Goal: Task Accomplishment & Management: Manage account settings

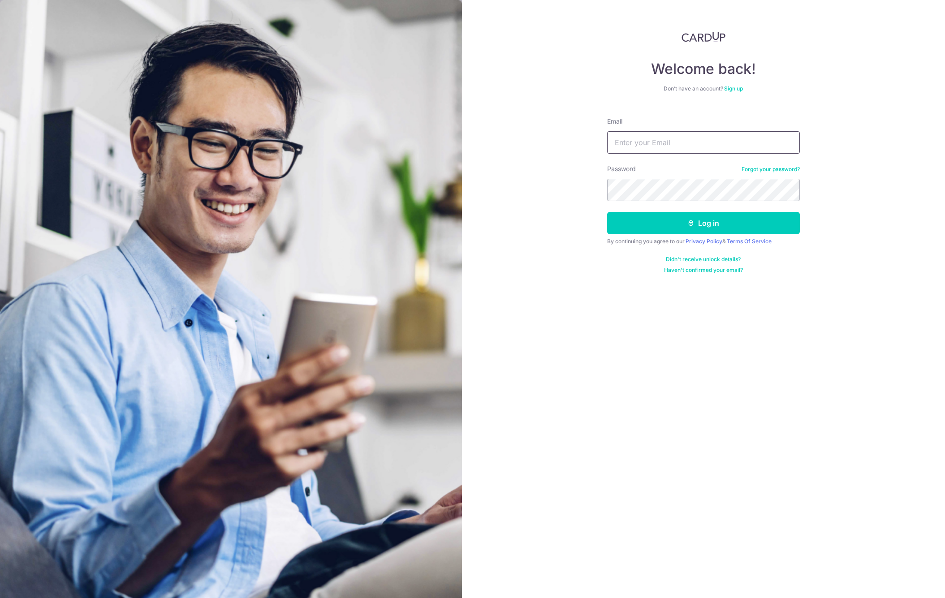
type input "prakash.philip@hotmail.sg"
click at [662, 224] on button "Log in" at bounding box center [703, 223] width 193 height 22
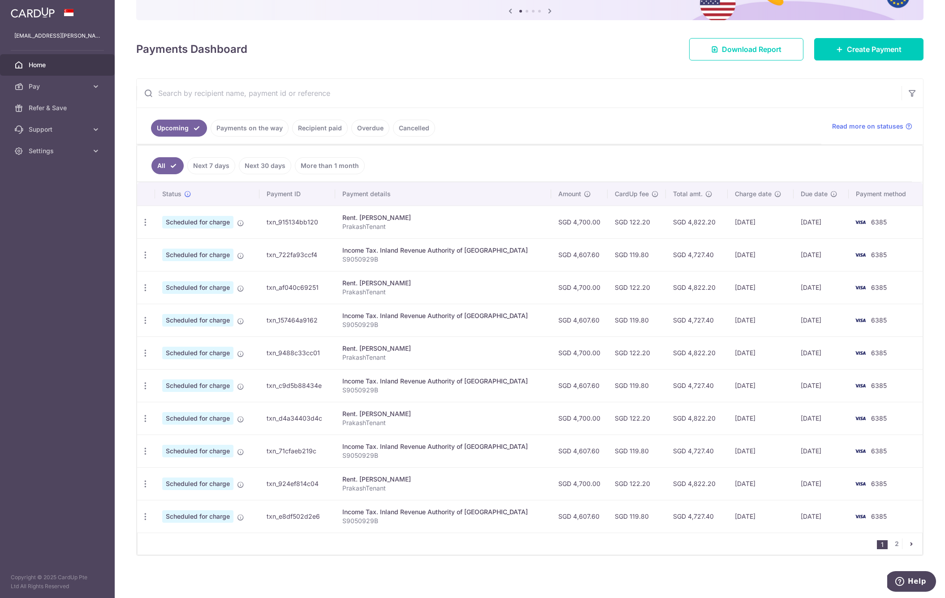
scroll to position [95, 0]
click at [897, 546] on link "2" at bounding box center [897, 544] width 11 height 11
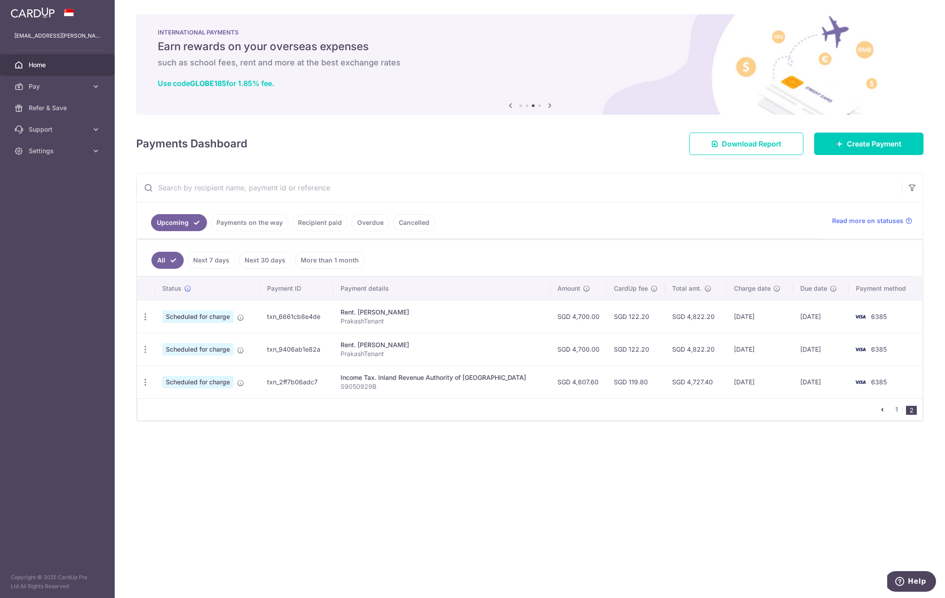
click at [888, 412] on link "pager" at bounding box center [882, 409] width 11 height 11
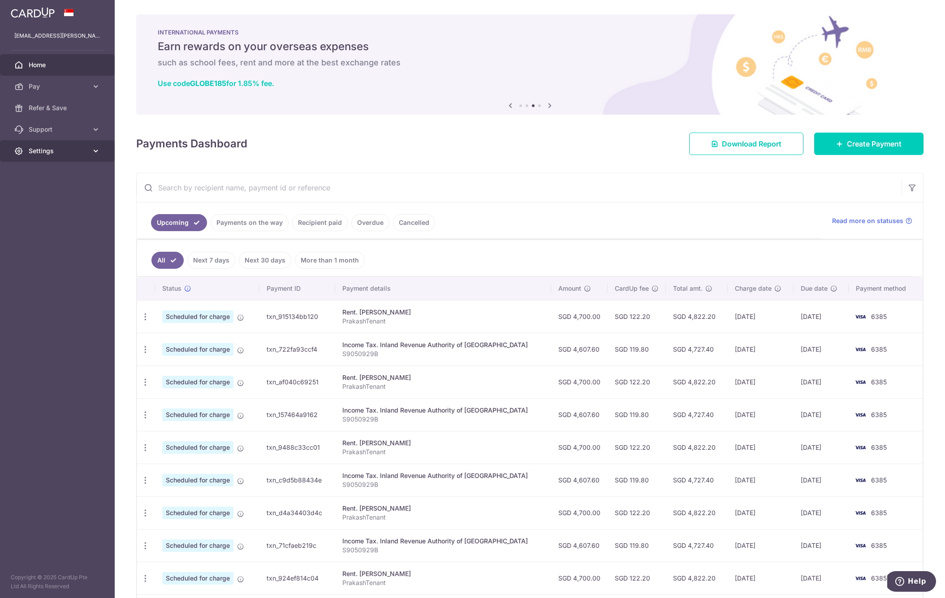
click at [86, 153] on span "Settings" at bounding box center [58, 151] width 59 height 9
click at [50, 196] on span "Logout" at bounding box center [58, 194] width 59 height 9
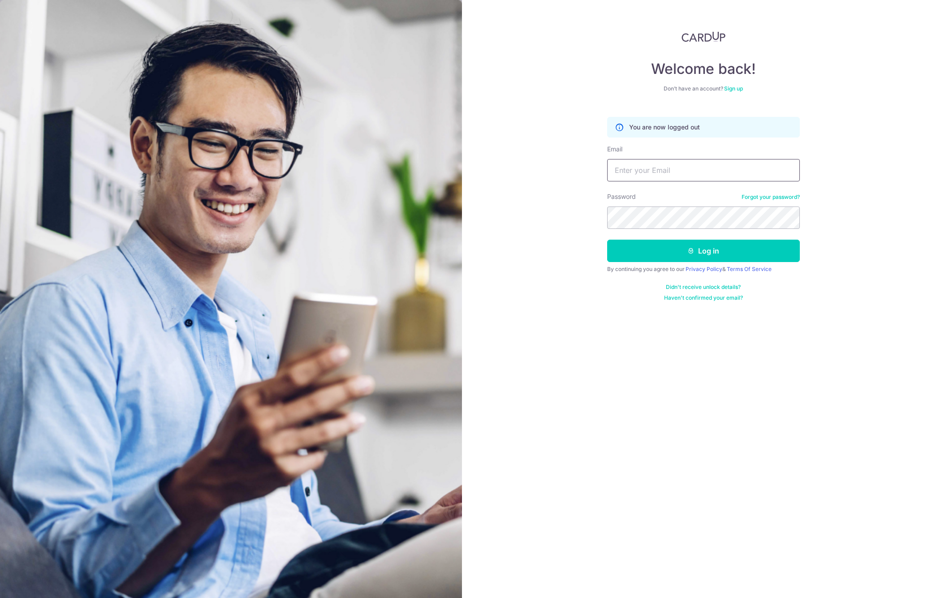
click at [726, 172] on input "Email" at bounding box center [703, 170] width 193 height 22
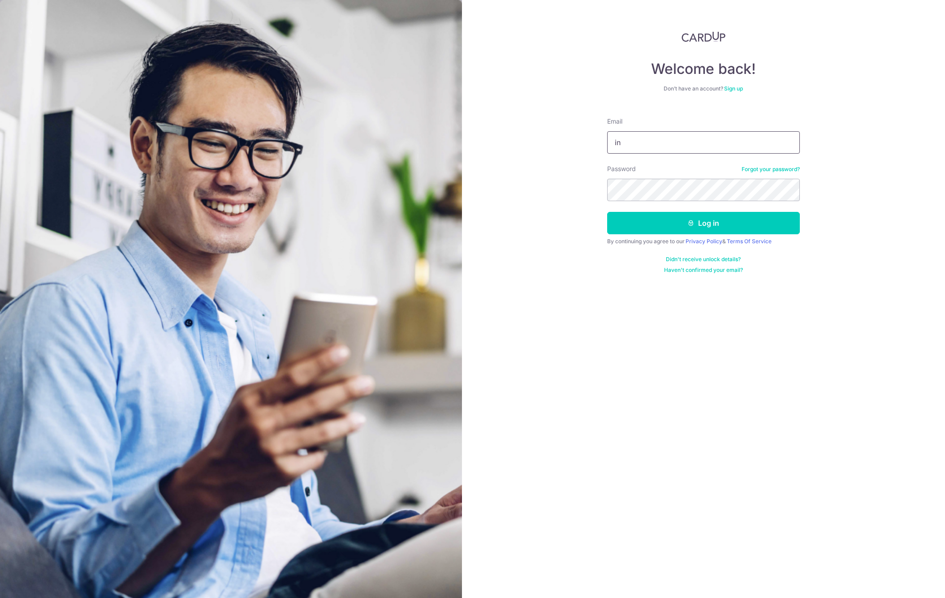
type input "i"
type input "prakash.philip@hotmail.sg"
click at [667, 227] on button "Log in" at bounding box center [703, 223] width 193 height 22
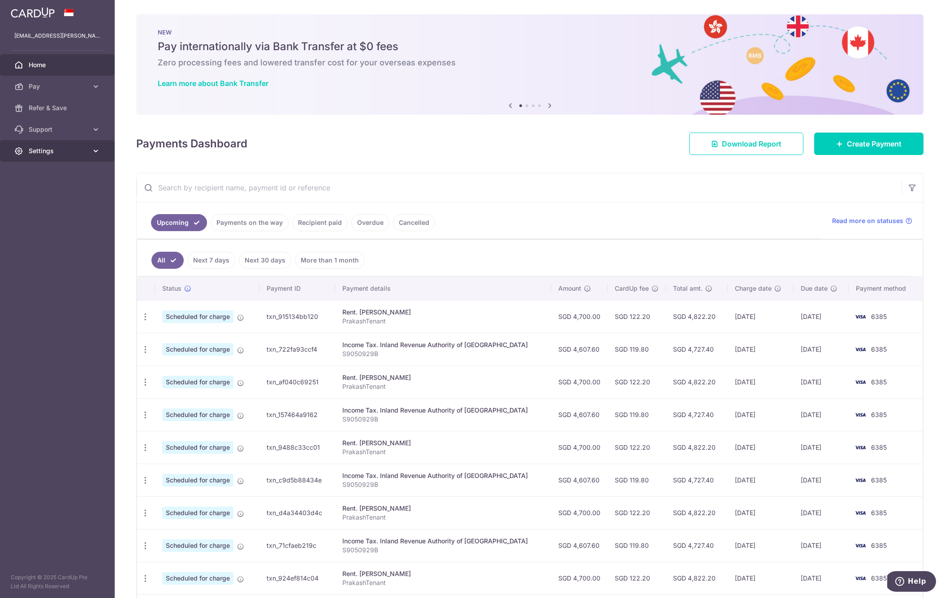
click at [81, 157] on link "Settings" at bounding box center [57, 151] width 115 height 22
click at [70, 192] on span "Logout" at bounding box center [58, 194] width 59 height 9
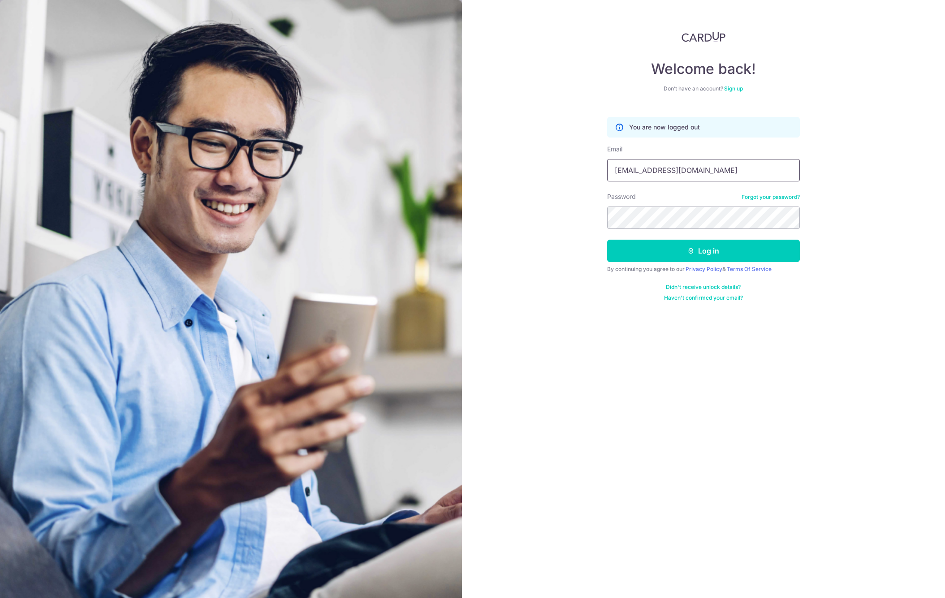
type input "[EMAIL_ADDRESS][DOMAIN_NAME]"
drag, startPoint x: 718, startPoint y: 173, endPoint x: 517, endPoint y: 155, distance: 202.2
click at [517, 155] on div "Welcome back! Don’t have an account? Sign up You are now logged out Email [EMAI…" at bounding box center [704, 299] width 484 height 598
click at [750, 203] on div "Password Forgot your password?" at bounding box center [703, 210] width 193 height 37
click at [750, 199] on link "Forgot your password?" at bounding box center [771, 197] width 58 height 7
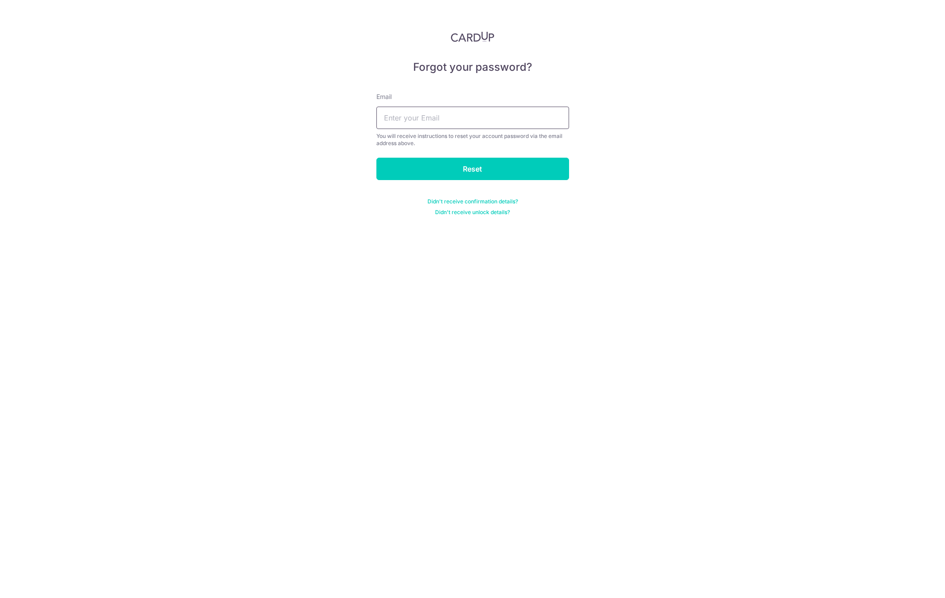
click at [396, 113] on input "text" at bounding box center [473, 118] width 193 height 22
paste input "info@ibchemistry.sg"
type input "info@ibchemistry.sg"
click at [496, 174] on input "Reset" at bounding box center [473, 169] width 193 height 22
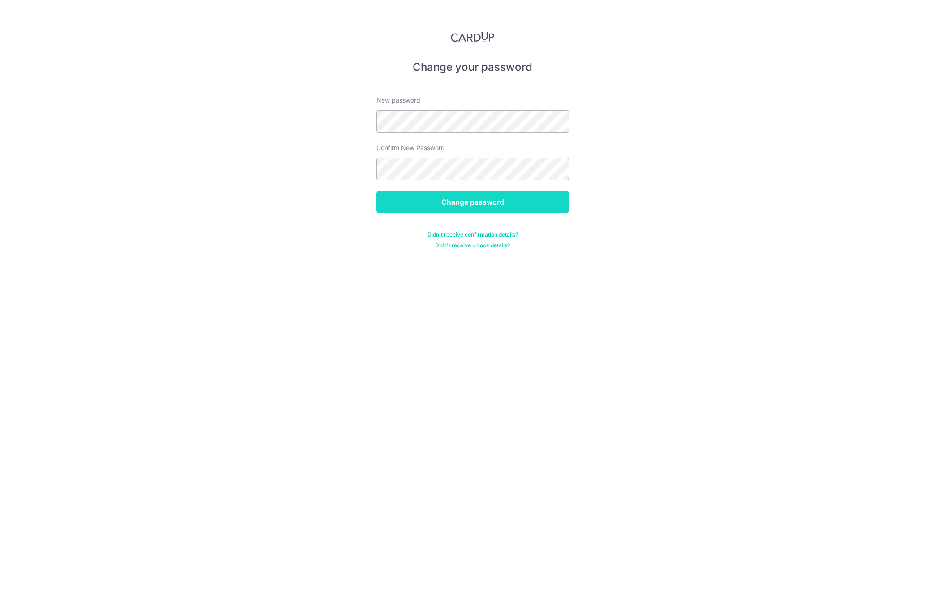
click at [444, 203] on input "Change password" at bounding box center [473, 202] width 193 height 22
